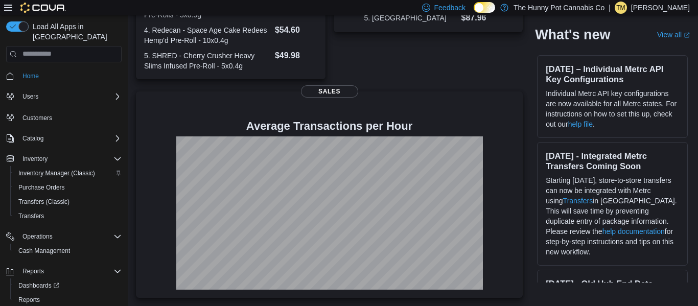
scroll to position [313, 0]
click at [62, 169] on span "Inventory Manager (Classic)" at bounding box center [56, 173] width 77 height 8
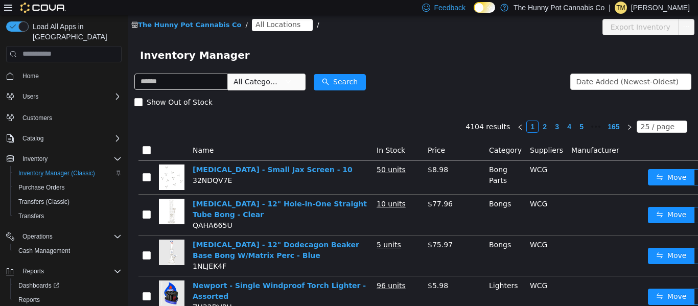
click at [265, 30] on span "All Locations" at bounding box center [282, 24] width 61 height 12
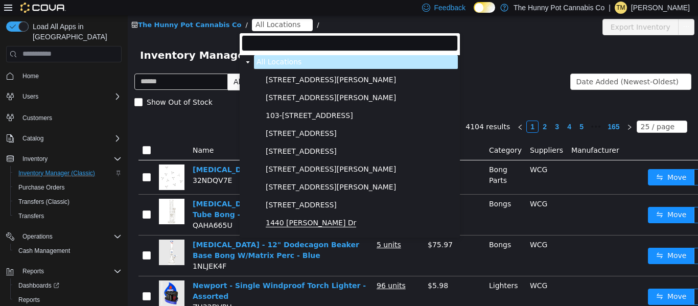
click at [284, 219] on span "1440 [PERSON_NAME] Dr" at bounding box center [311, 222] width 90 height 9
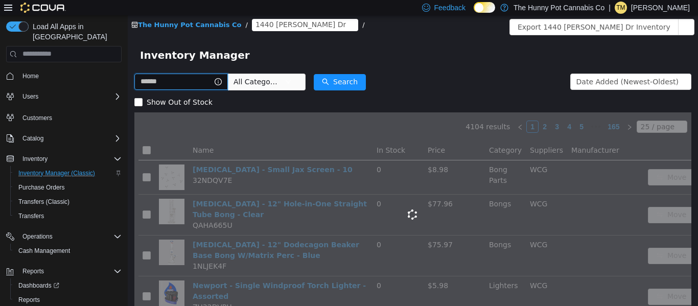
click at [209, 81] on input "text" at bounding box center [181, 81] width 94 height 16
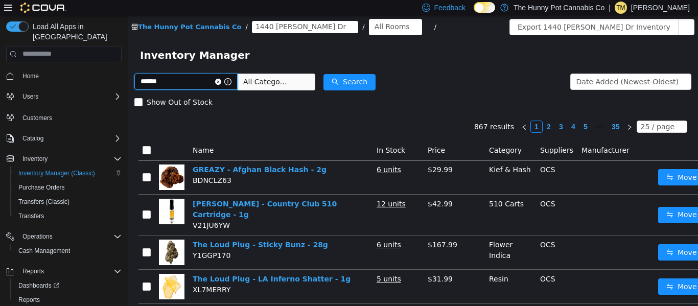
type input "******"
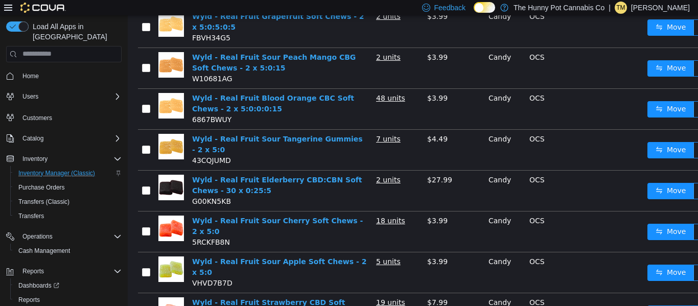
scroll to position [0, 1]
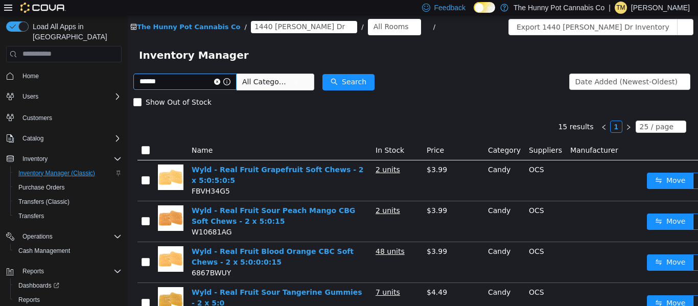
click at [220, 80] on icon "icon: close-circle" at bounding box center [217, 81] width 6 height 6
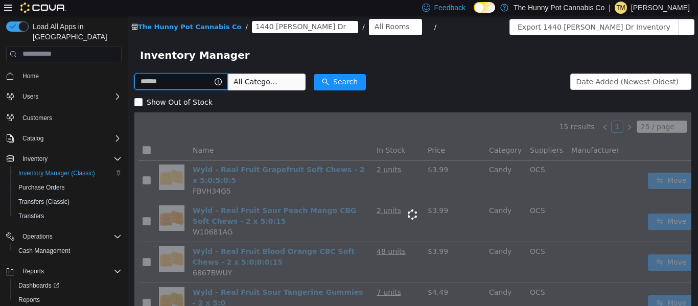
click at [228, 83] on input "text" at bounding box center [181, 81] width 94 height 16
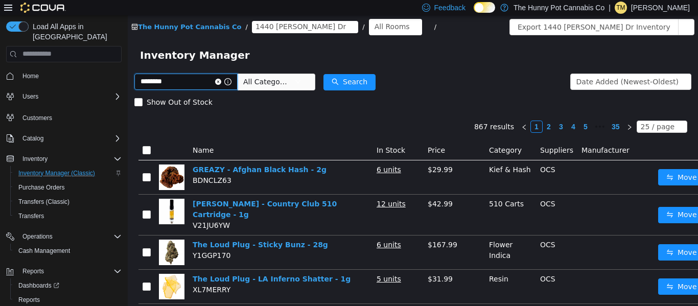
type input "********"
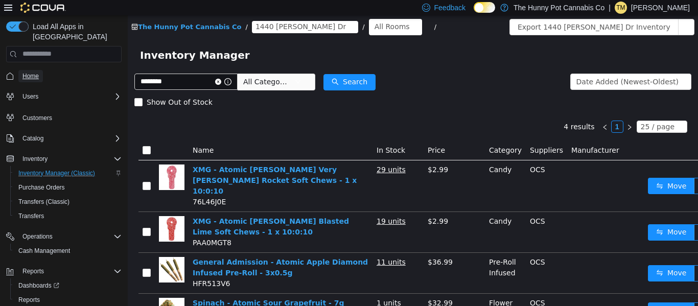
click at [32, 72] on span "Home" at bounding box center [30, 76] width 16 height 8
